Goal: Task Accomplishment & Management: Use online tool/utility

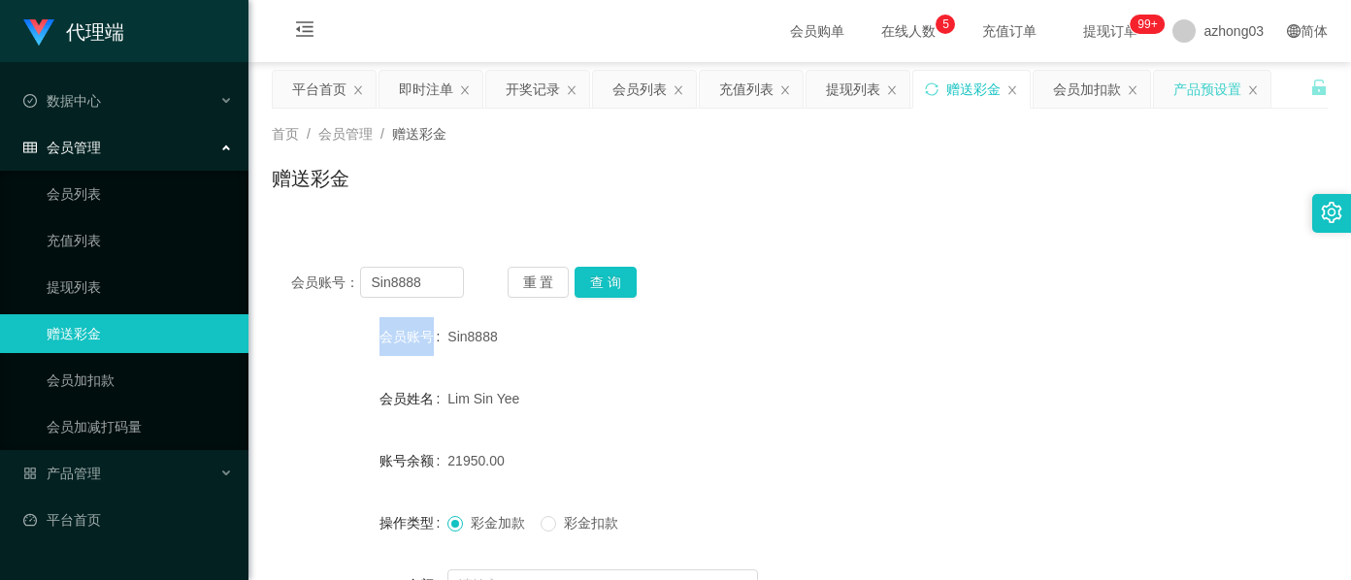
click at [1193, 89] on div "产品预设置" at bounding box center [1207, 89] width 68 height 37
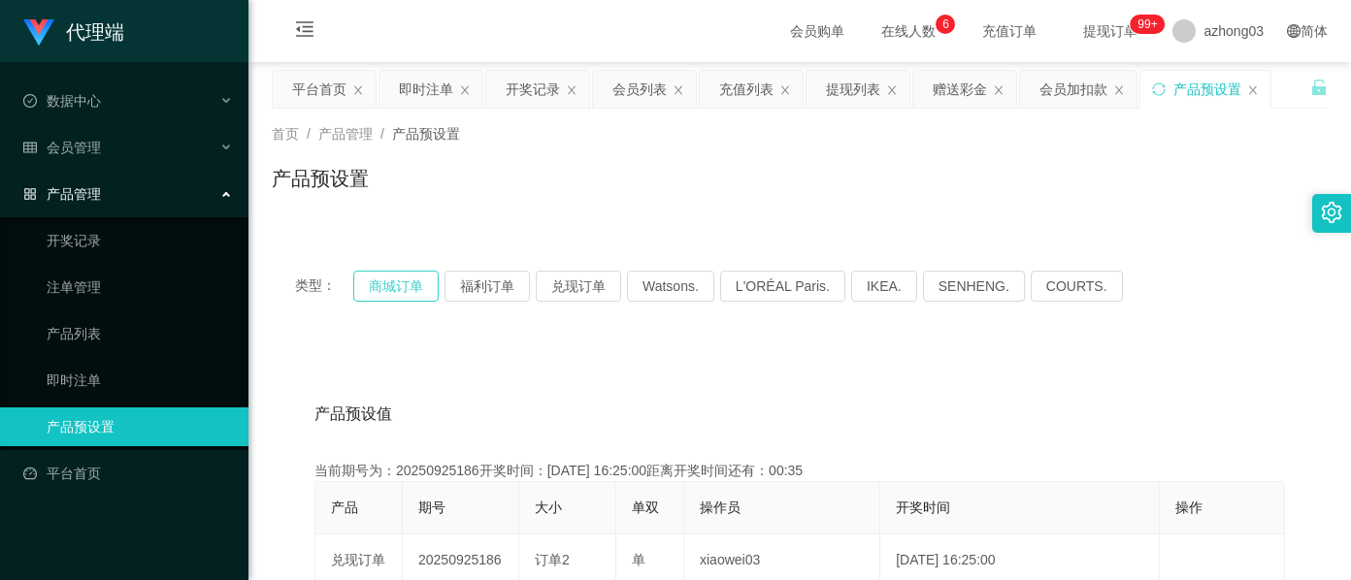
click at [401, 292] on button "商城订单" at bounding box center [395, 286] width 85 height 31
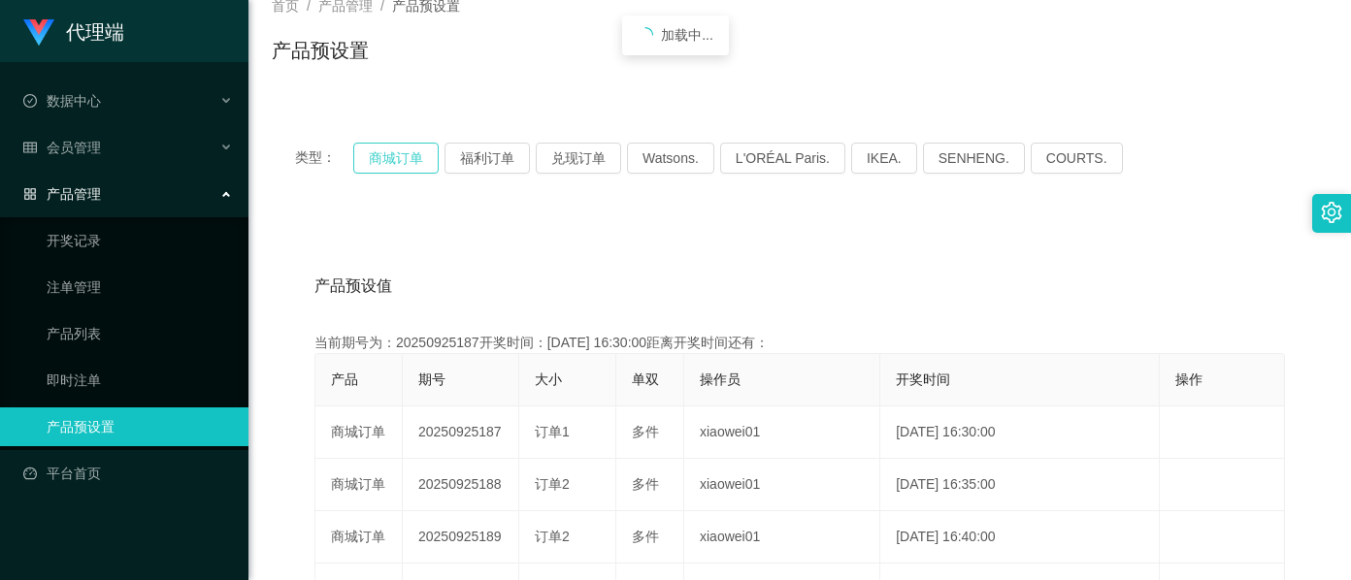
scroll to position [129, 0]
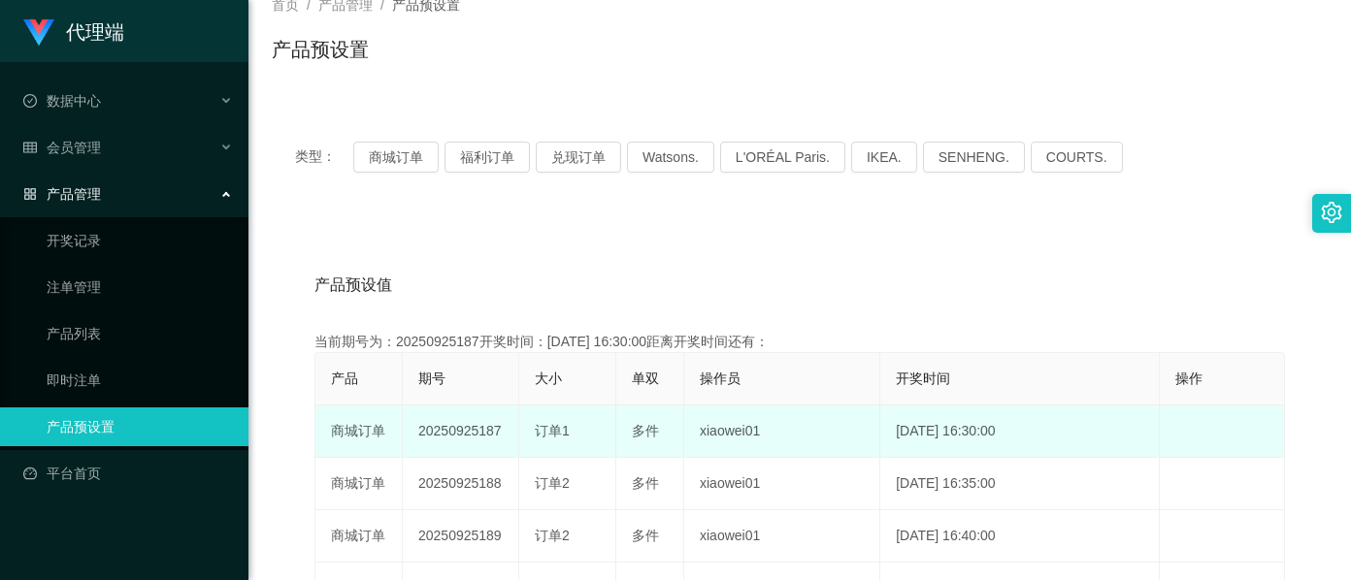
click at [441, 432] on td "20250925187" at bounding box center [461, 432] width 116 height 52
copy td "20250925187"
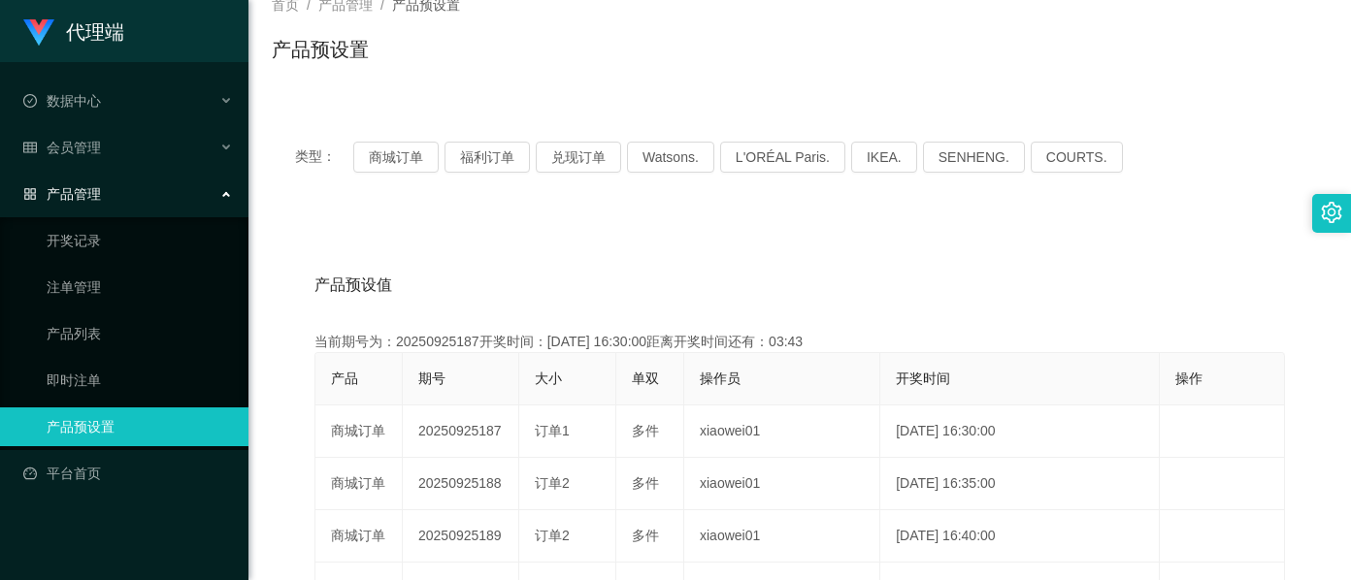
click at [1237, 134] on div "类型： 商城订单 福利订单 兑现订单 Watsons. L'ORÉAL Paris. IKEA. [GEOGRAPHIC_DATA]. COURTS." at bounding box center [800, 157] width 1056 height 78
click at [415, 161] on button "商城订单" at bounding box center [395, 157] width 85 height 31
click at [413, 161] on button "商城订单" at bounding box center [395, 157] width 85 height 31
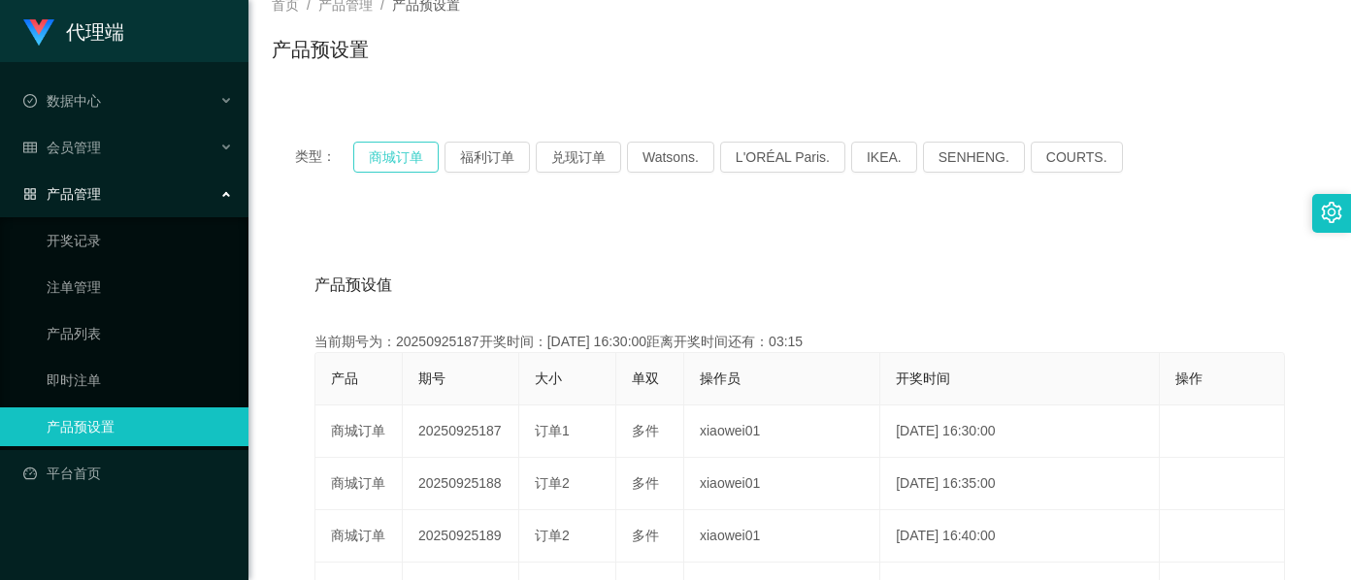
click at [413, 161] on button "商城订单" at bounding box center [395, 157] width 85 height 31
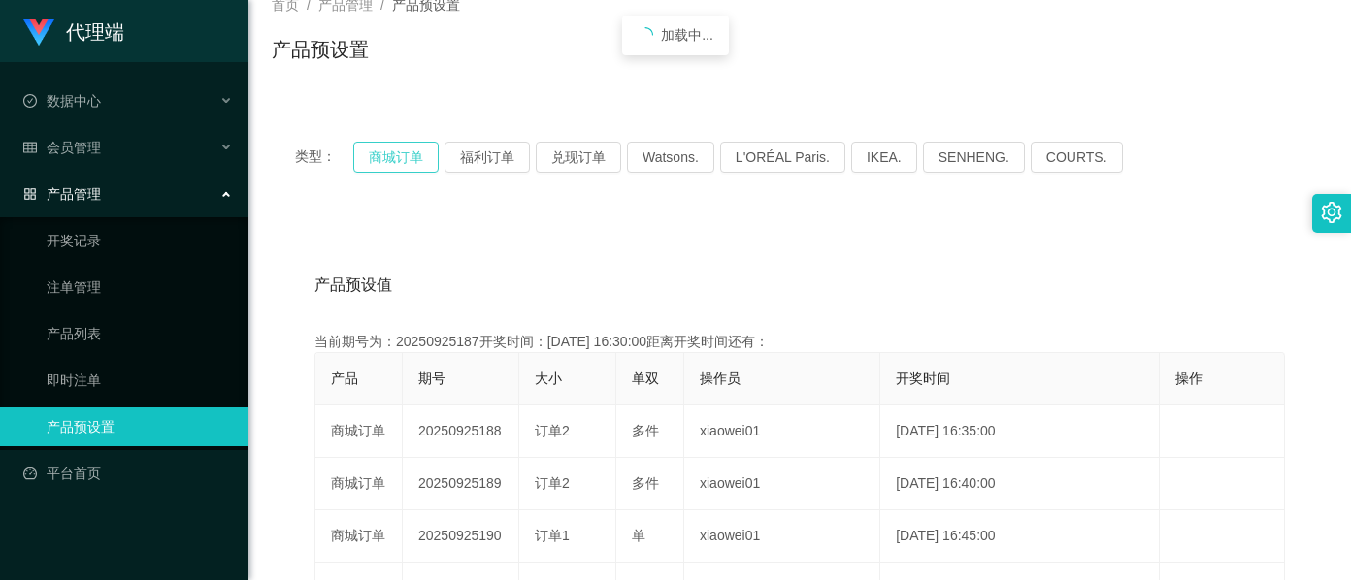
click at [413, 161] on button "商城订单" at bounding box center [395, 157] width 85 height 31
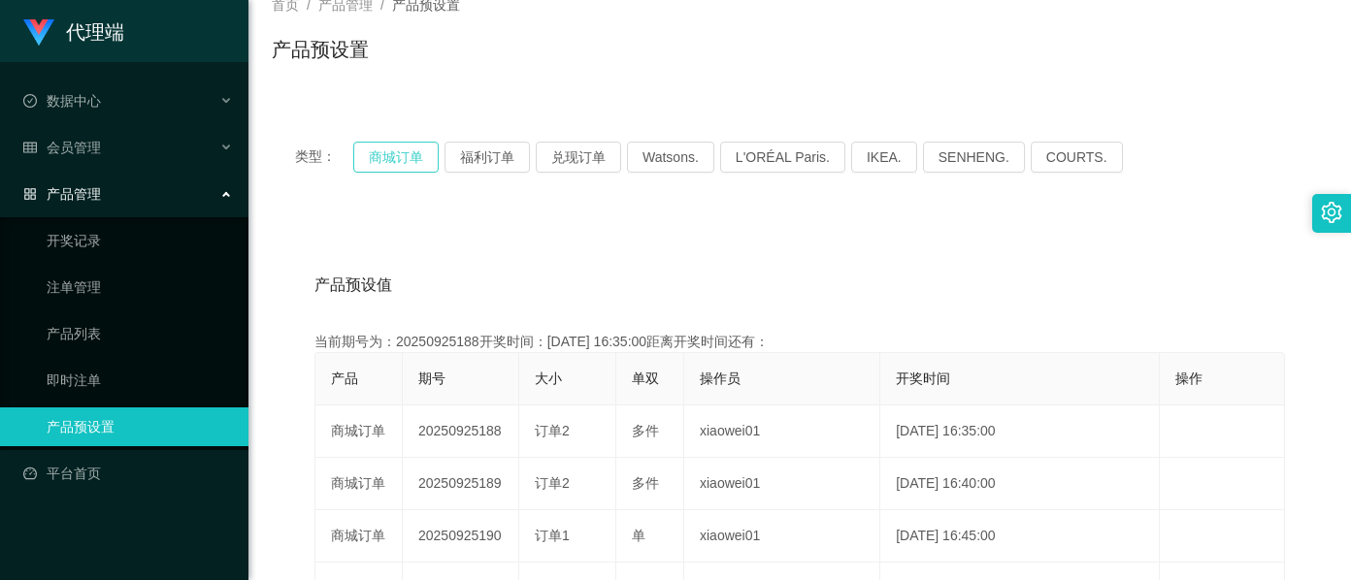
click at [413, 161] on button "商城订单" at bounding box center [395, 157] width 85 height 31
